Goal: Task Accomplishment & Management: Use online tool/utility

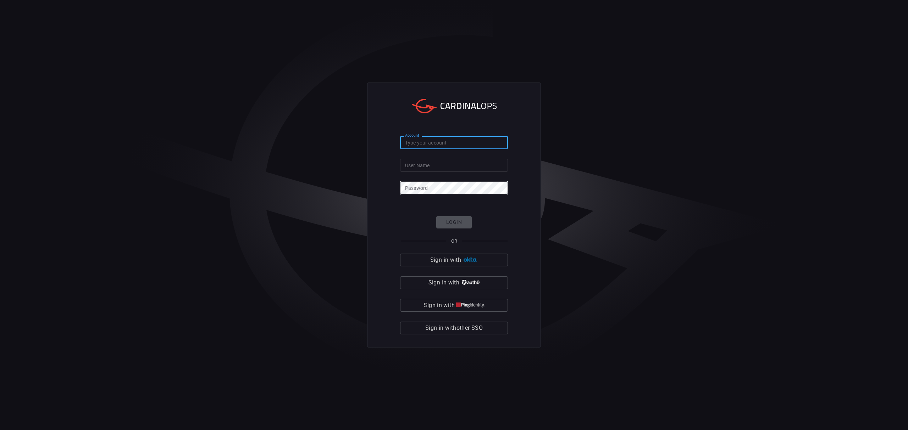
click at [441, 143] on input "Account" at bounding box center [454, 142] width 108 height 13
paste input "cybershield360-primary"
type input "cybershield360-primary"
click at [455, 164] on input "User Name" at bounding box center [454, 165] width 108 height 13
paste input "adamaz"
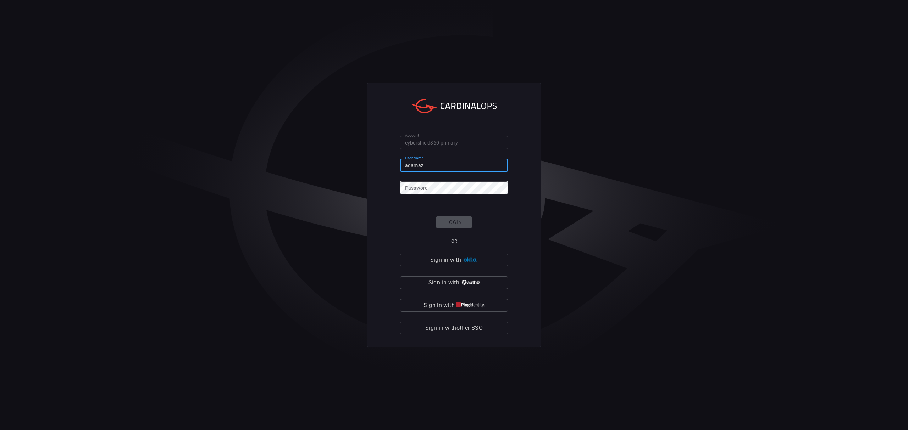
type input "adamaz"
click at [460, 221] on button "Login" at bounding box center [453, 222] width 35 height 12
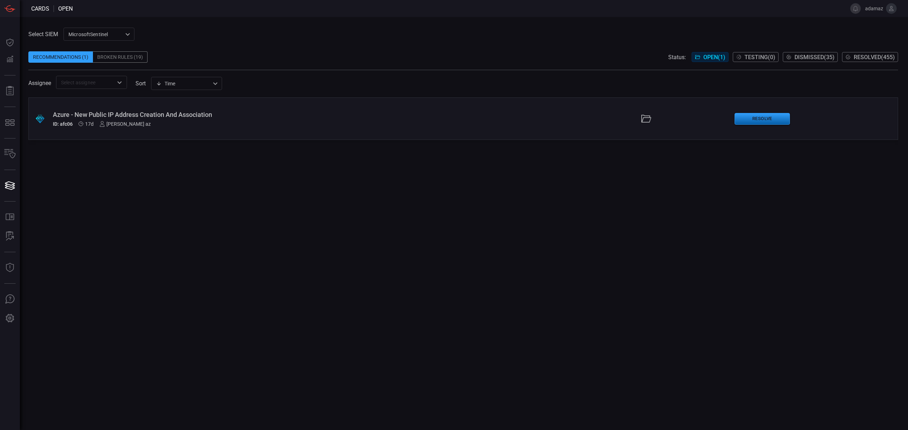
click at [768, 120] on button "Resolve" at bounding box center [761, 119] width 55 height 12
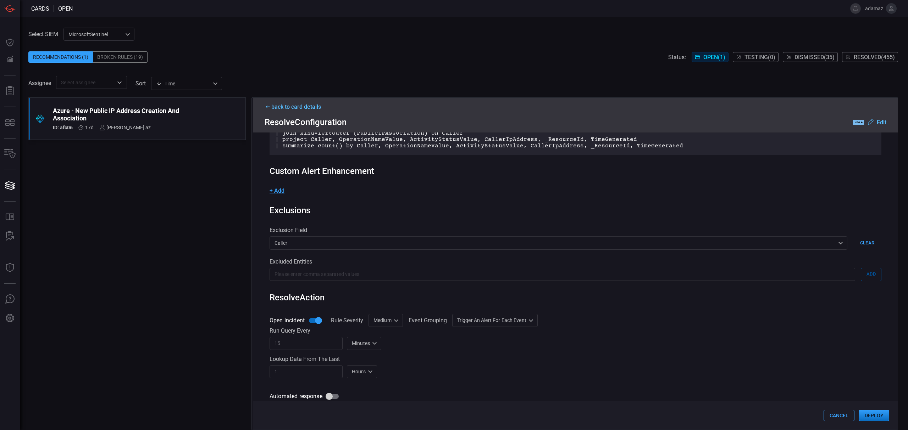
scroll to position [136, 0]
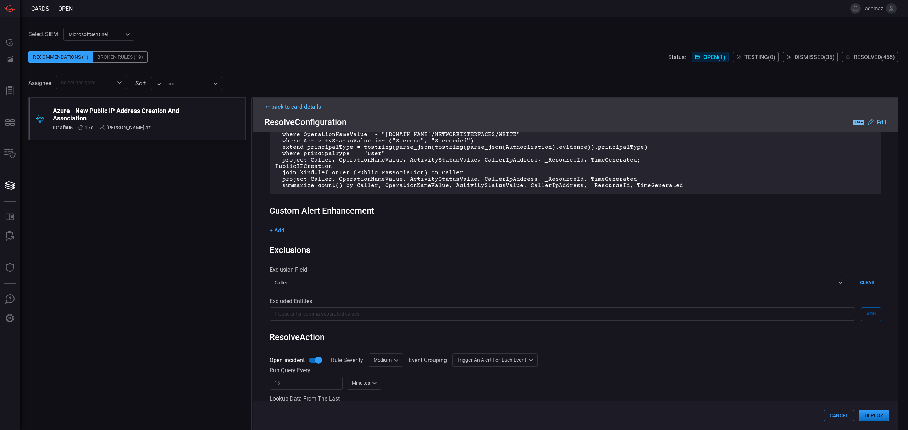
click at [279, 229] on span "+ Add" at bounding box center [276, 230] width 15 height 7
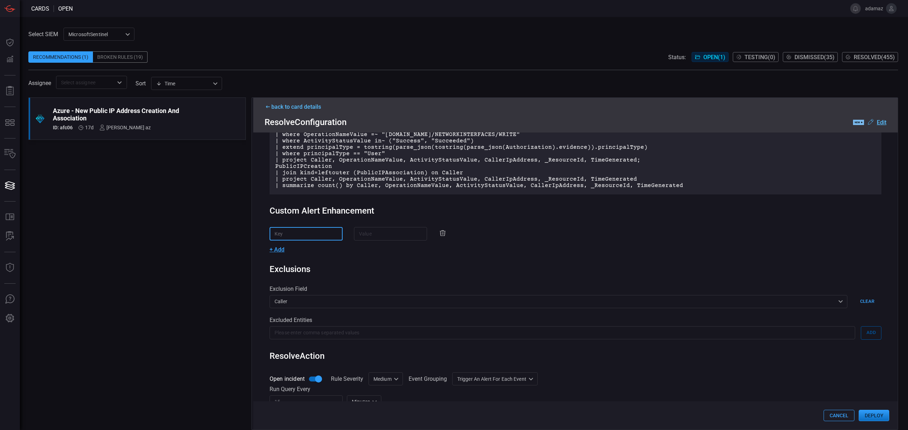
click at [301, 235] on input "text" at bounding box center [305, 233] width 73 height 13
drag, startPoint x: 355, startPoint y: 256, endPoint x: 418, endPoint y: 232, distance: 67.6
click at [358, 256] on div "Rule Details rule Name Name of the rule that will be created in the SIEM. Azure…" at bounding box center [575, 281] width 644 height 297
drag, startPoint x: 428, startPoint y: 228, endPoint x: 429, endPoint y: 231, distance: 3.6
click at [438, 229] on icon at bounding box center [442, 233] width 9 height 9
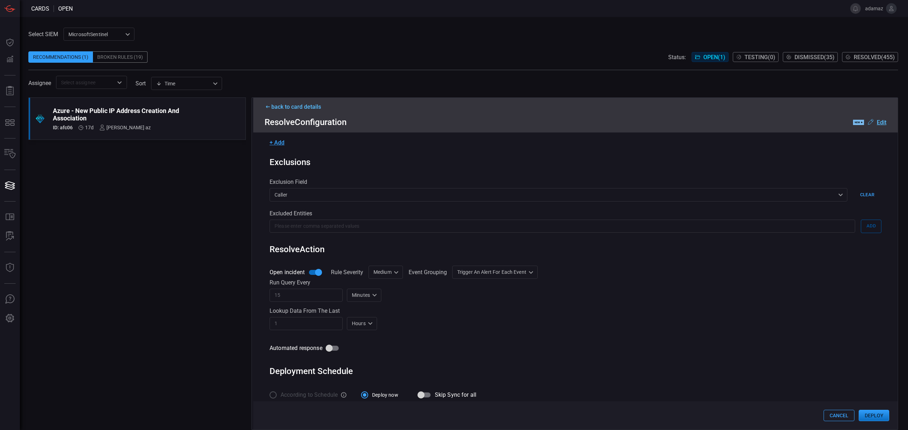
scroll to position [230, 0]
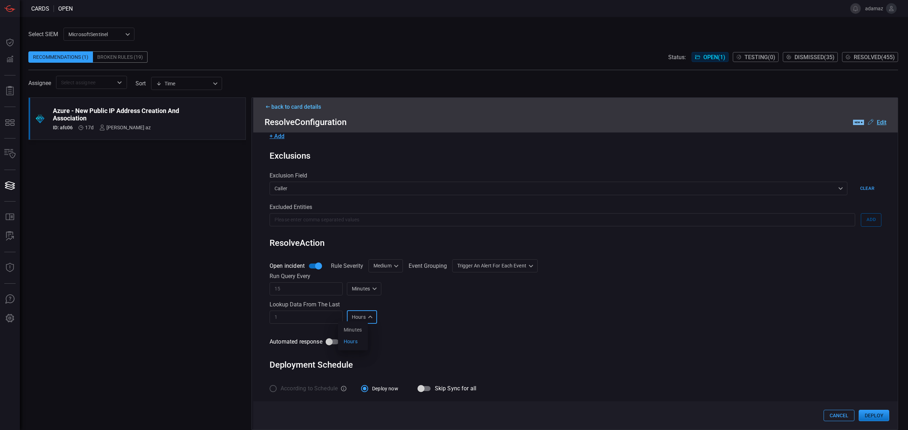
click at [356, 316] on div "Hours H Minutes Hours ​" at bounding box center [362, 317] width 30 height 13
click at [360, 330] on li "Minutes" at bounding box center [353, 330] width 30 height 12
type input "M"
click at [321, 315] on input "1" at bounding box center [305, 317] width 73 height 13
type input "10"
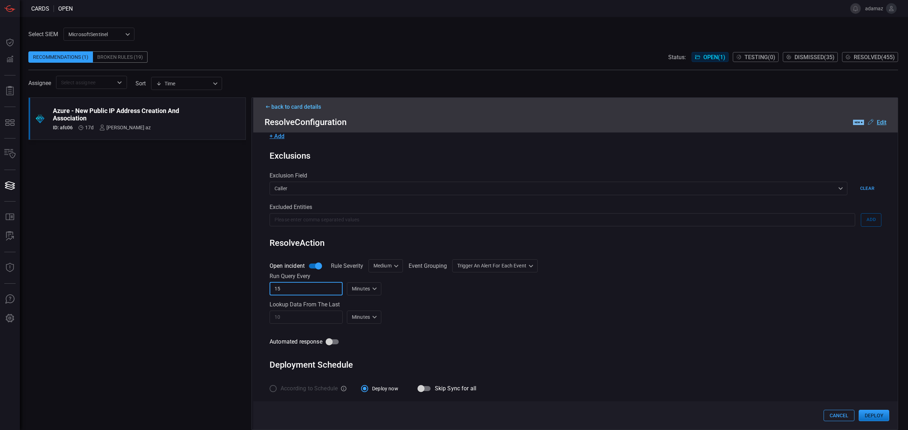
click at [328, 286] on input "15" at bounding box center [305, 289] width 73 height 13
type input "10"
click at [311, 317] on input "10" at bounding box center [305, 317] width 73 height 13
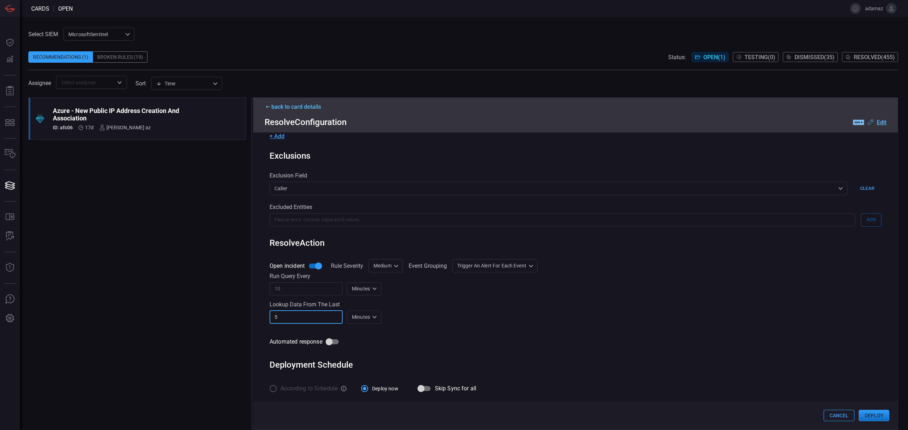
type input "5"
click at [633, 344] on div "Automated response" at bounding box center [575, 341] width 612 height 13
click at [513, 268] on div "Trigger an alert for each event AlertPerResult Group all events into a single a…" at bounding box center [494, 266] width 85 height 13
click at [518, 265] on div at bounding box center [454, 215] width 908 height 430
click at [655, 352] on div "Rule Details rule Name Name of the rule that will be created in the SIEM. Azure…" at bounding box center [575, 281] width 644 height 297
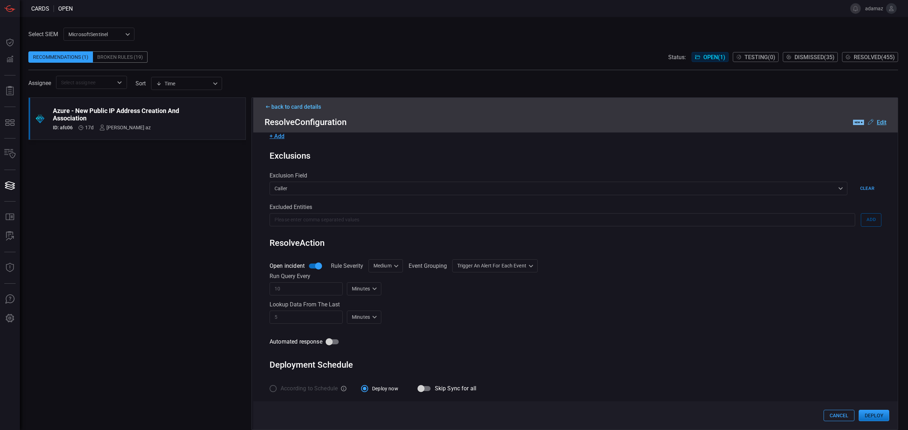
drag, startPoint x: 512, startPoint y: 252, endPoint x: 514, endPoint y: 258, distance: 5.8
click at [512, 254] on div "Rule Details rule Name Name of the rule that will be created in the SIEM. Azure…" at bounding box center [575, 281] width 644 height 297
click at [514, 260] on div "Trigger an alert for each event AlertPerResult ​" at bounding box center [494, 266] width 85 height 13
drag, startPoint x: 514, startPoint y: 258, endPoint x: 520, endPoint y: 263, distance: 8.2
click at [514, 260] on div at bounding box center [454, 215] width 908 height 430
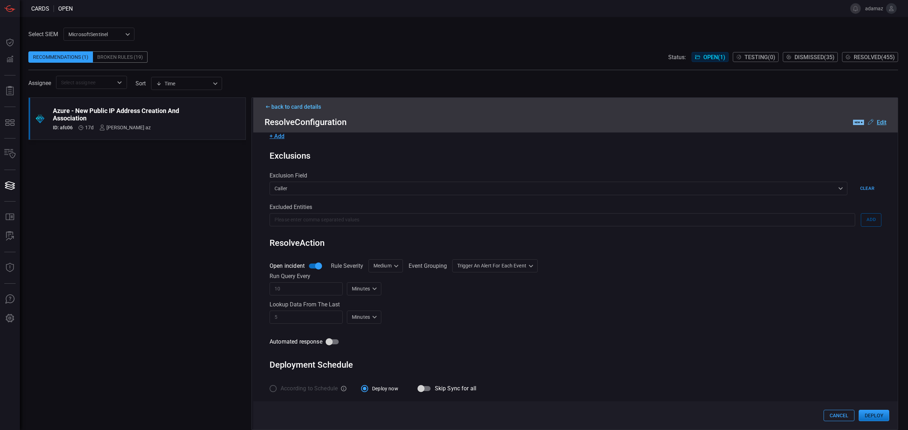
click at [572, 346] on div "Automated response" at bounding box center [575, 341] width 612 height 13
click at [870, 418] on button "Deploy" at bounding box center [873, 415] width 30 height 11
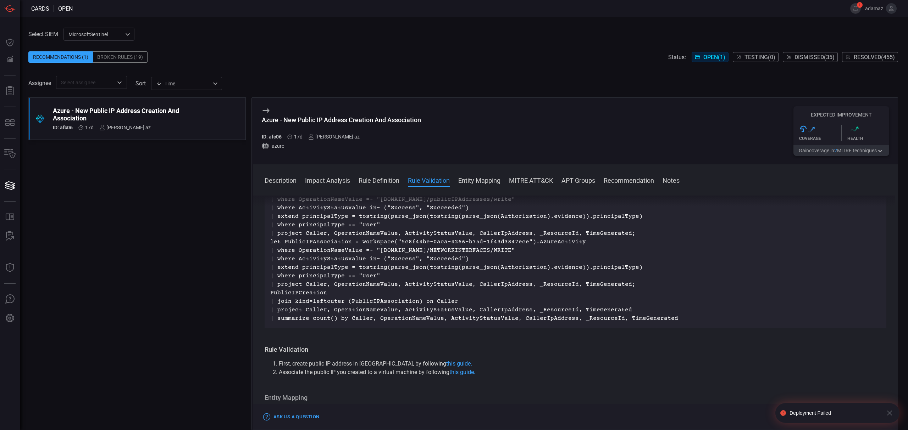
scroll to position [331, 0]
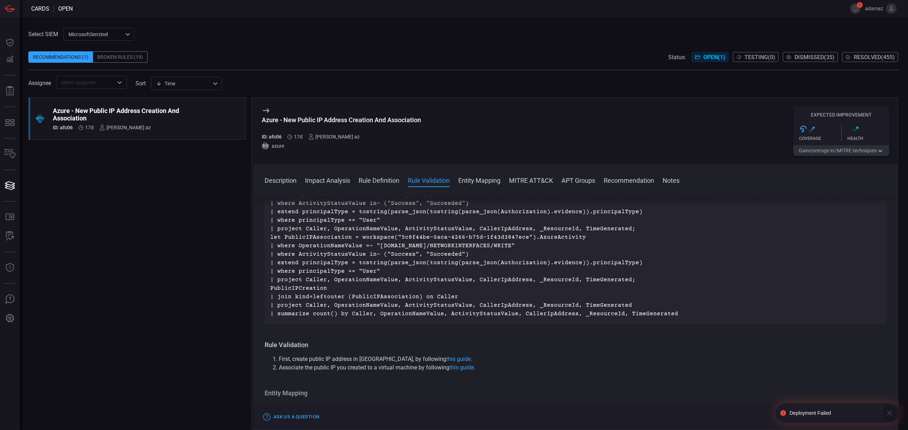
click at [889, 412] on icon "button" at bounding box center [889, 413] width 9 height 9
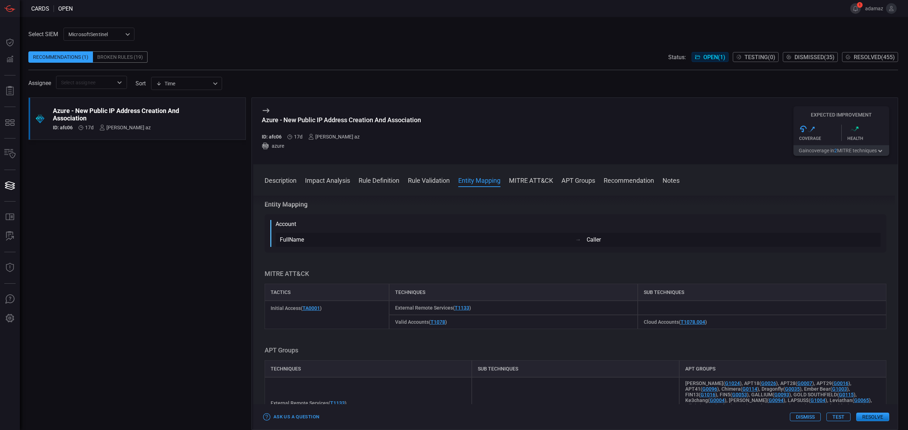
click at [854, 5] on button "1" at bounding box center [855, 8] width 11 height 11
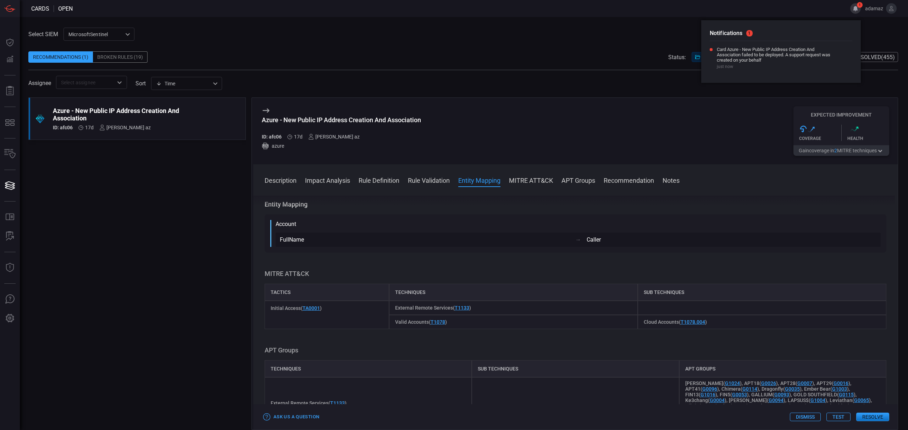
drag, startPoint x: 852, startPoint y: 6, endPoint x: 804, endPoint y: 32, distance: 54.7
click at [853, 6] on button "1" at bounding box center [855, 8] width 11 height 11
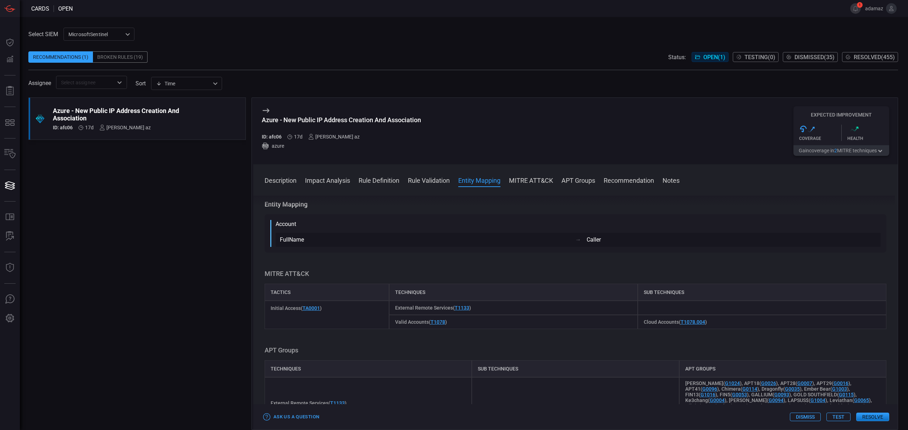
click at [878, 416] on button "Resolve" at bounding box center [872, 417] width 33 height 9
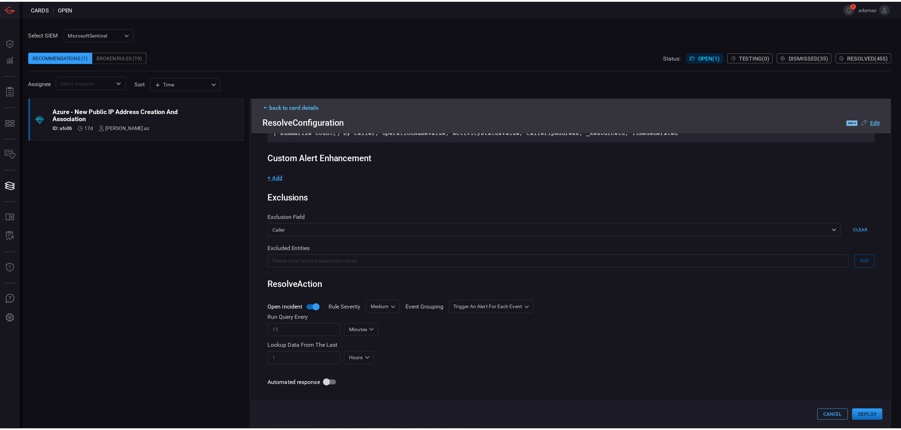
scroll to position [230, 0]
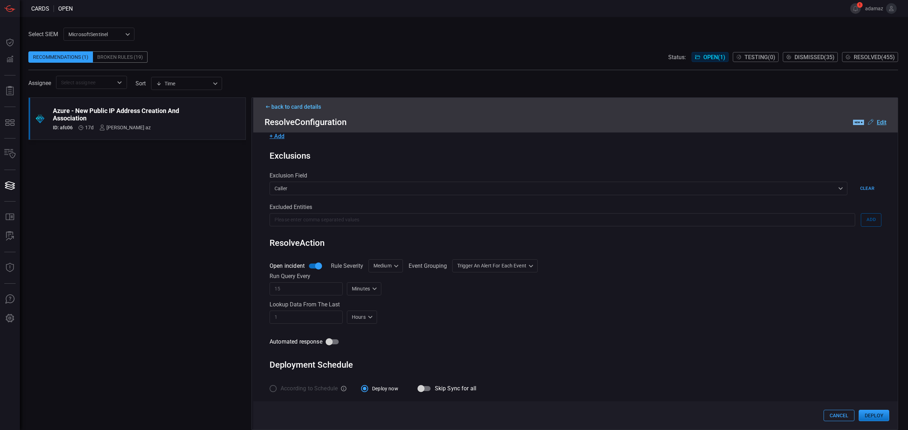
click at [294, 287] on input "15" at bounding box center [305, 289] width 73 height 13
type input "10"
click at [304, 317] on input "1" at bounding box center [305, 317] width 73 height 13
click at [305, 317] on input "1" at bounding box center [305, 317] width 73 height 13
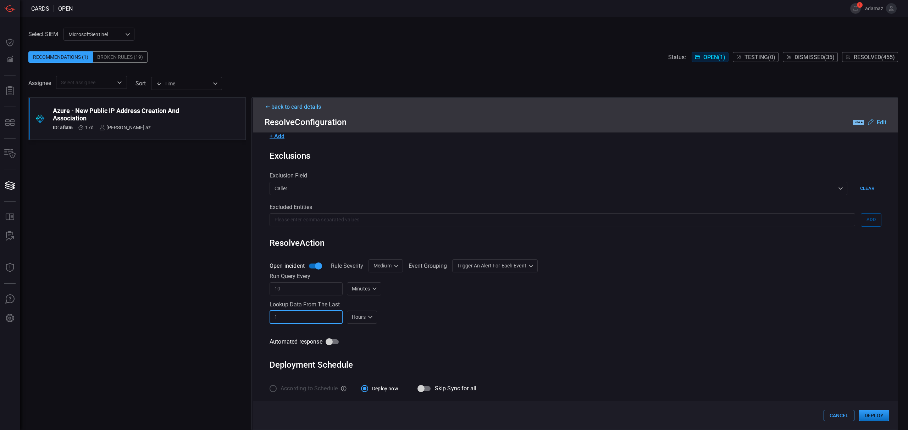
drag, startPoint x: 305, startPoint y: 317, endPoint x: 308, endPoint y: 322, distance: 5.9
click at [306, 319] on input "1" at bounding box center [305, 317] width 73 height 13
type input "5"
click at [742, 384] on div "According to Schedule Deploy now Skip Sync for all" at bounding box center [575, 389] width 612 height 15
click at [859, 414] on button "Deploy" at bounding box center [873, 415] width 30 height 11
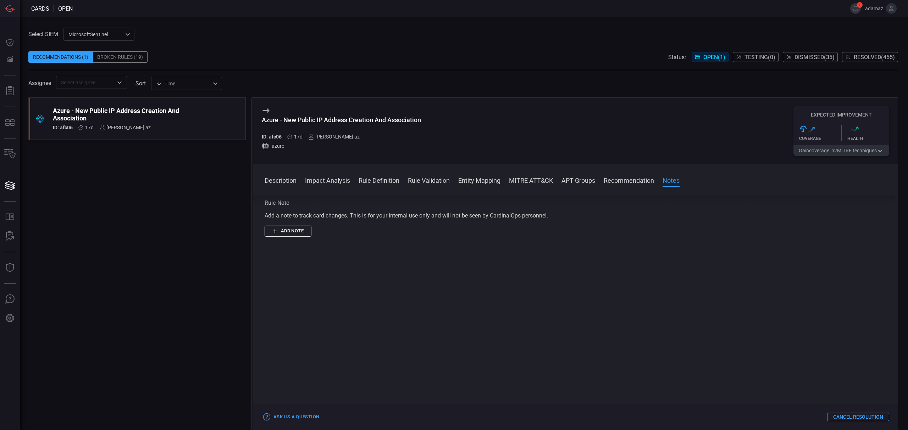
scroll to position [870, 0]
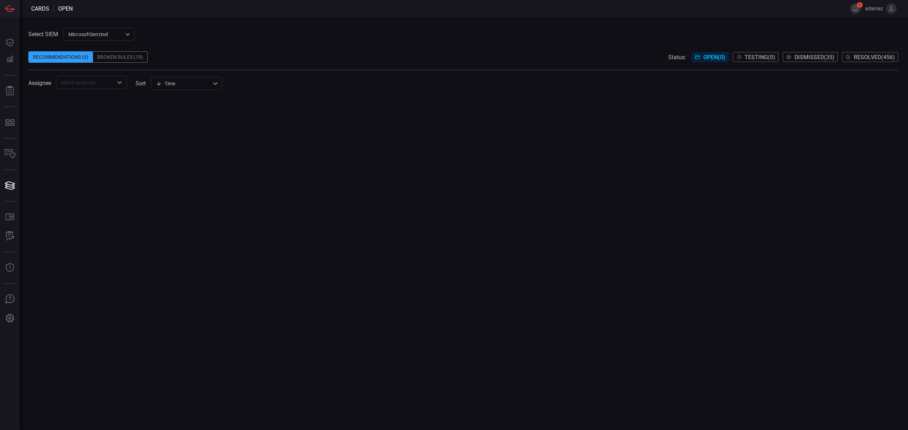
click at [858, 10] on button "1" at bounding box center [855, 8] width 11 height 11
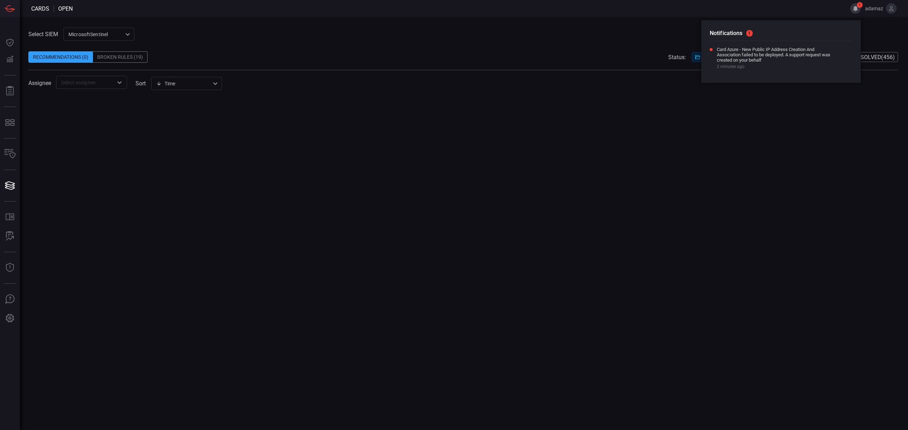
click at [712, 117] on div at bounding box center [462, 264] width 869 height 333
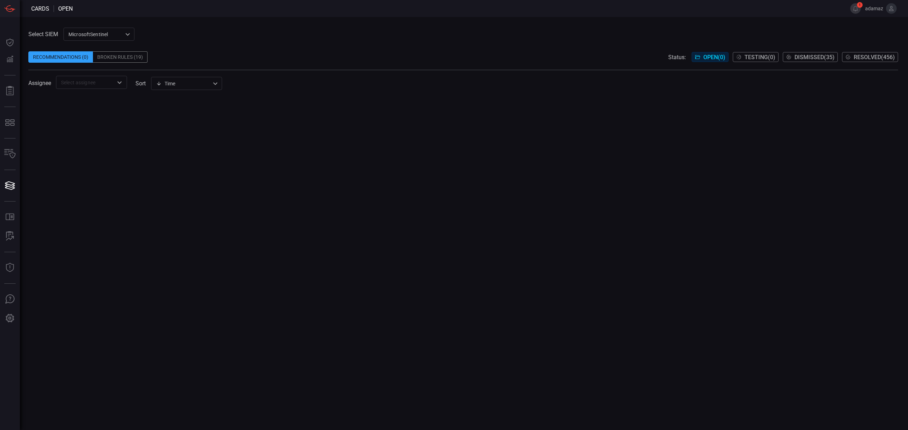
click at [815, 59] on span "Dismissed ( 35 )" at bounding box center [814, 57] width 40 height 7
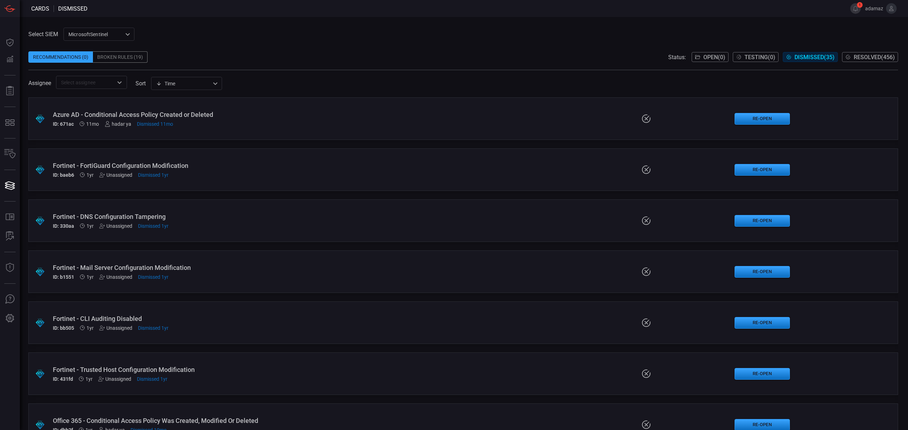
click at [873, 52] on button "Resolved ( 456 )" at bounding box center [870, 57] width 56 height 10
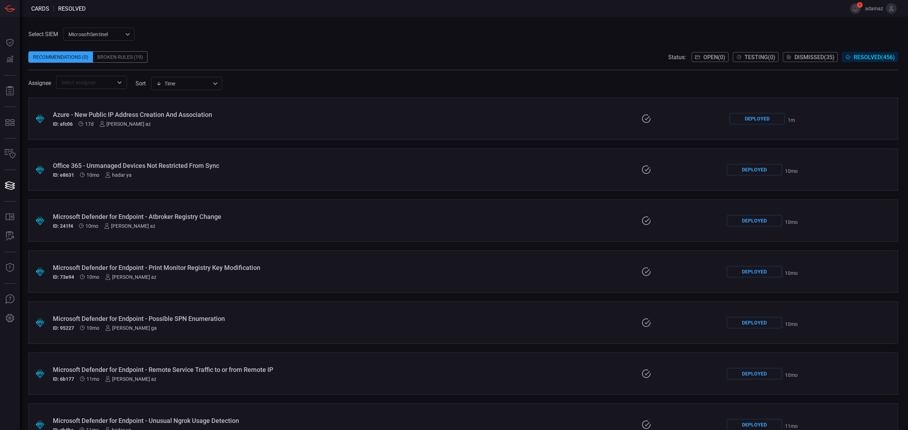
click at [152, 112] on div "Azure - New Public IP Address Creation And Association" at bounding box center [222, 114] width 339 height 7
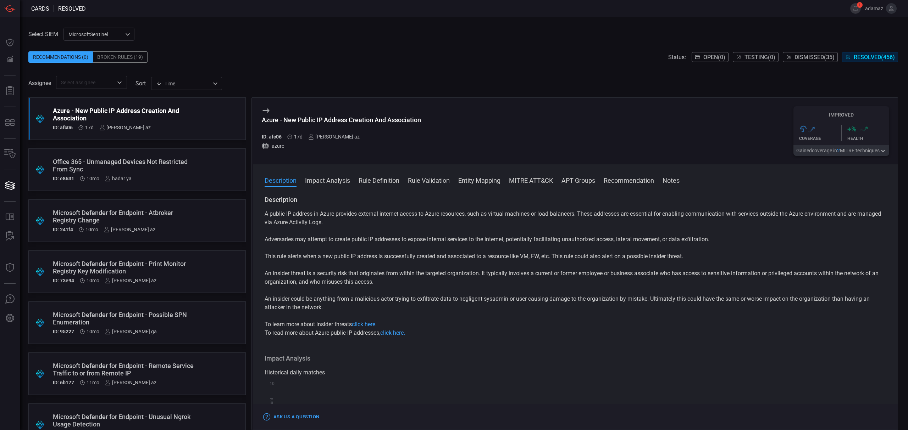
click at [363, 111] on div "Azure - New Public IP Address Creation And Association ID: afc06 17d [PERSON_NA…" at bounding box center [341, 131] width 159 height 50
click at [365, 119] on div "Azure - New Public IP Address Creation And Association" at bounding box center [341, 119] width 159 height 7
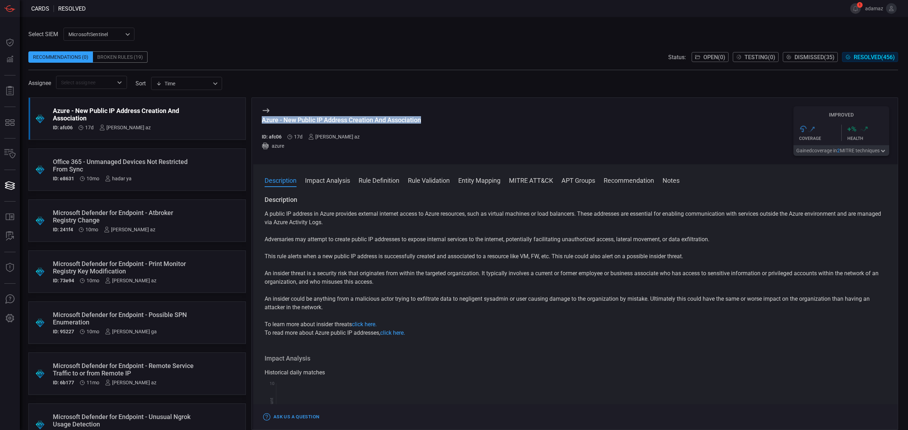
copy div "Azure - New Public IP Address Creation And Association"
